Goal: Transaction & Acquisition: Purchase product/service

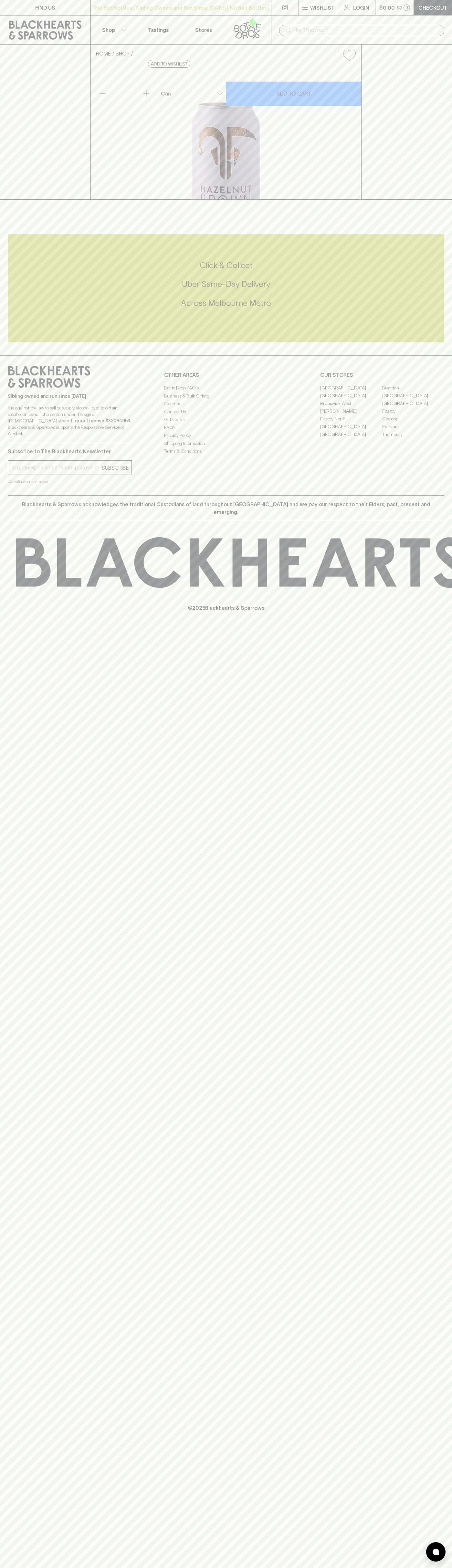
click at [406, 15] on div "$0.00 0" at bounding box center [394, 7] width 38 height 15
click at [426, 940] on div "FIND US | No Bad Bottles | Sibling Owned and Run Since 2006 | No Bad Bottles | …" at bounding box center [226, 784] width 452 height 1568
click at [13, 1567] on html "FIND US | No Bad Bottles | Sibling Owned and Run Since 2006 | No Bad Bottles | …" at bounding box center [226, 784] width 452 height 1568
click at [23, 1432] on div "FIND US | No Bad Bottles | Sibling Owned and Run Since 2006 | No Bad Bottles | …" at bounding box center [226, 784] width 452 height 1568
